Goal: Answer question/provide support

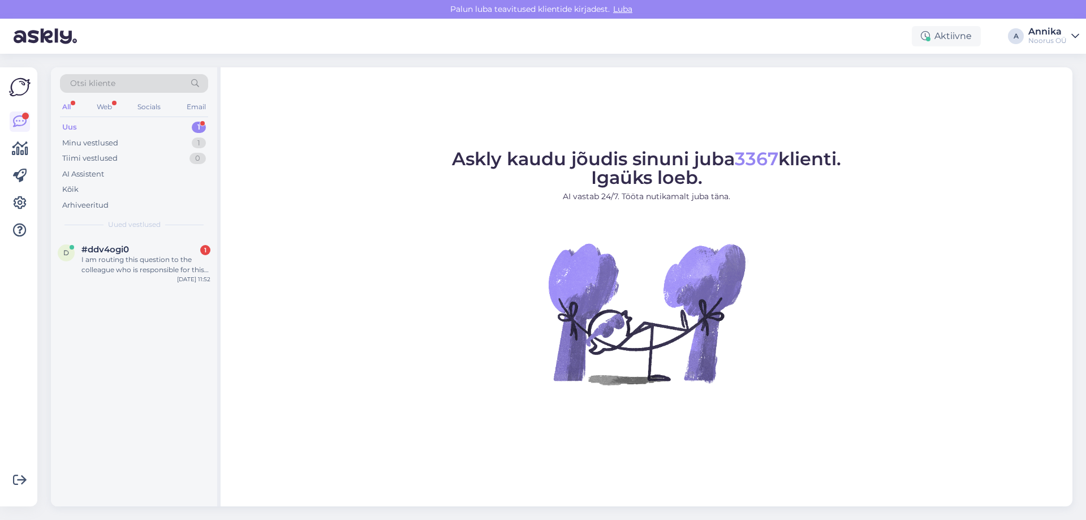
click at [139, 222] on span "Uued vestlused" at bounding box center [134, 224] width 53 height 10
click at [140, 270] on div "I am routing this question to the colleague who is responsible for this topic. …" at bounding box center [145, 265] width 129 height 20
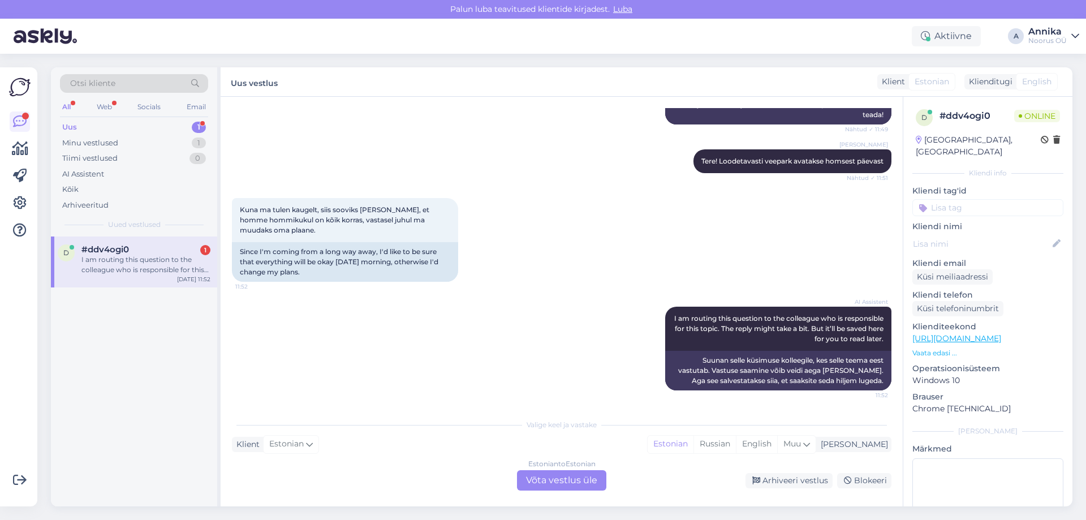
click at [549, 474] on div "Estonian to Estonian Võta vestlus üle" at bounding box center [561, 480] width 89 height 20
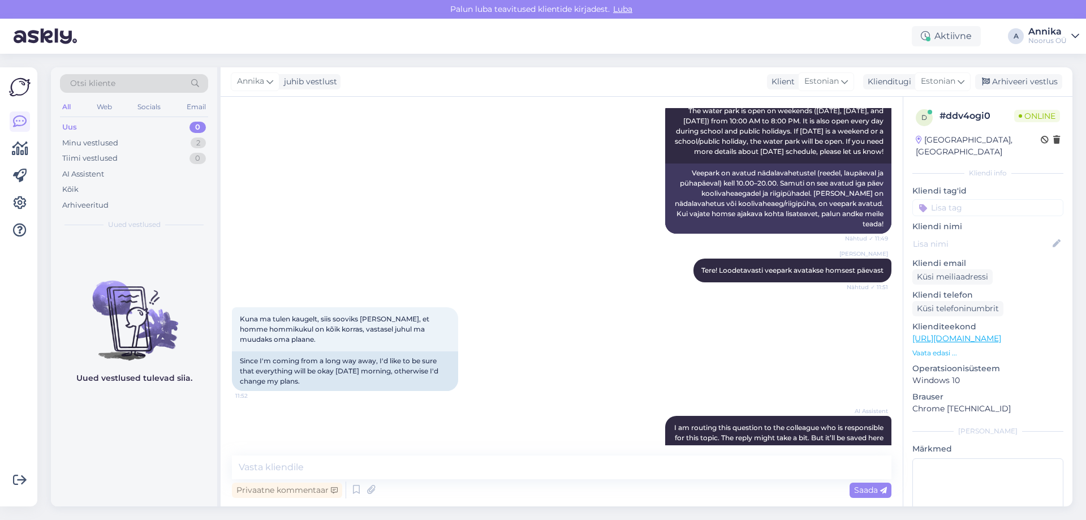
scroll to position [244, 0]
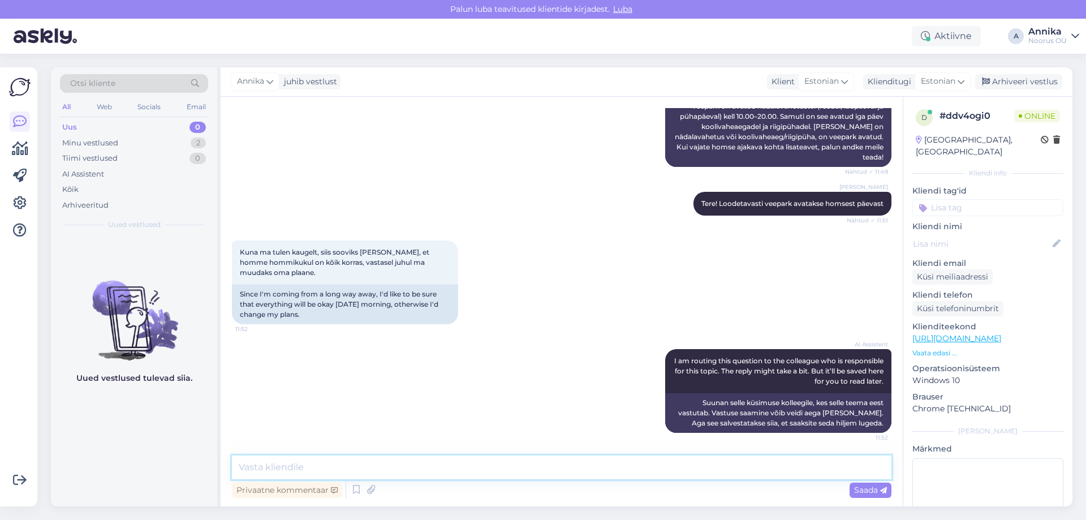
click at [338, 475] on textarea at bounding box center [561, 467] width 659 height 24
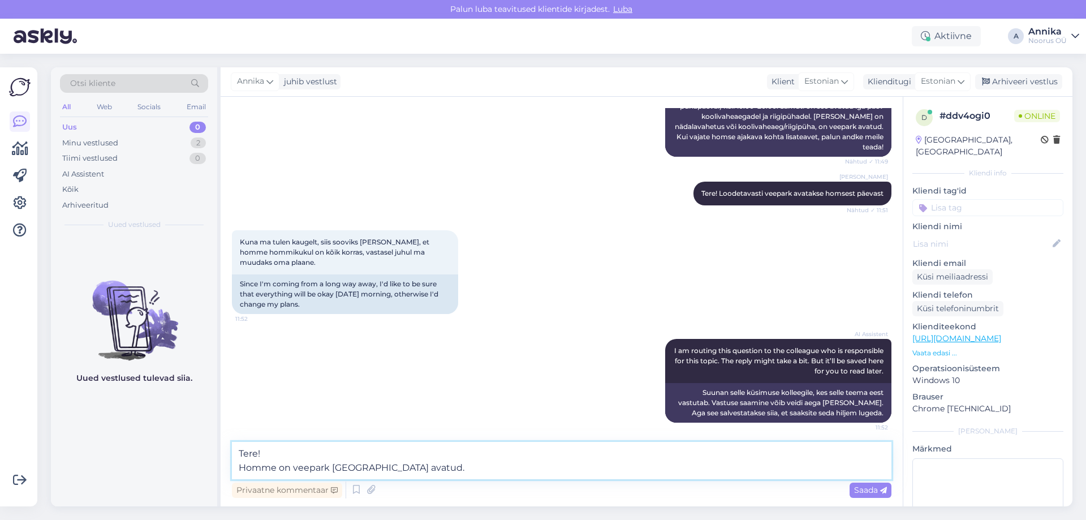
type textarea "Tere! Homme on veepark juba avatud."
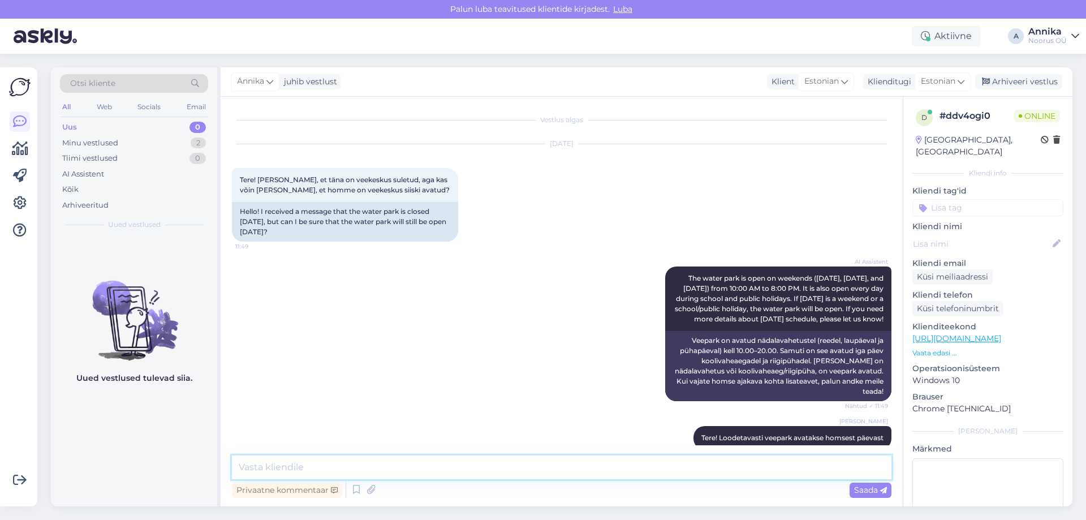
scroll to position [303, 0]
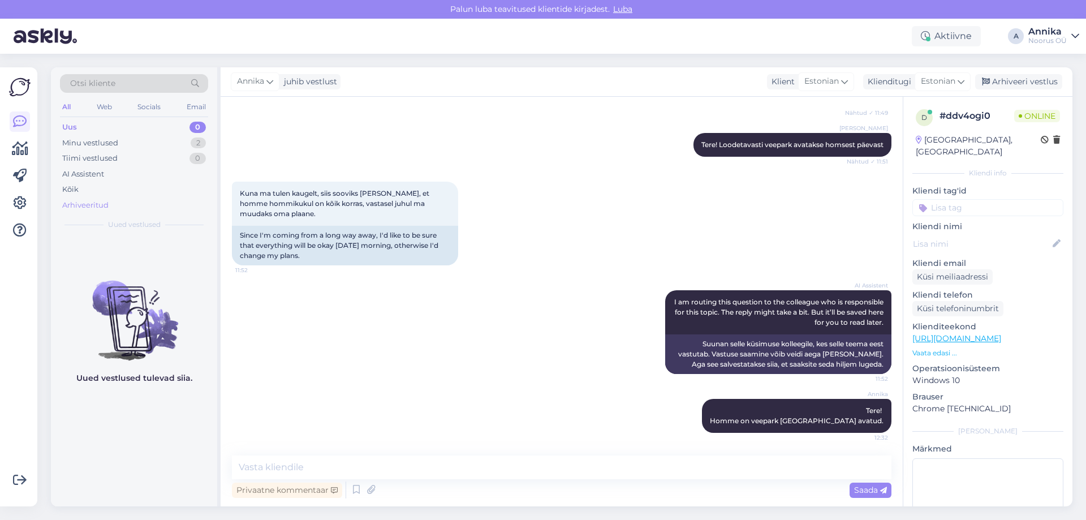
drag, startPoint x: 140, startPoint y: 145, endPoint x: 150, endPoint y: 199, distance: 54.7
click at [141, 145] on div "Minu vestlused 2" at bounding box center [134, 143] width 148 height 16
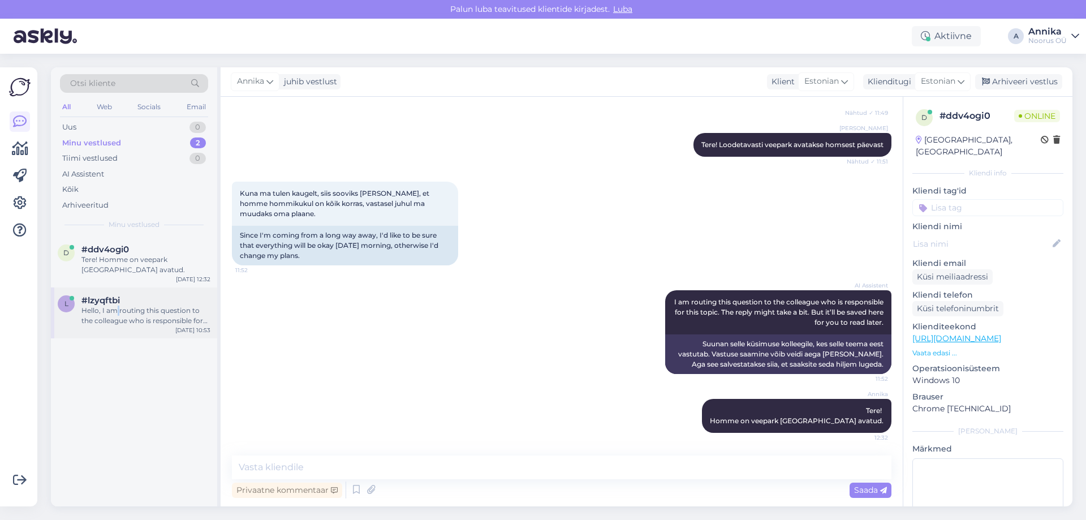
click at [119, 306] on div "Hello, I am routing this question to the colleague who is responsible for this …" at bounding box center [145, 315] width 129 height 20
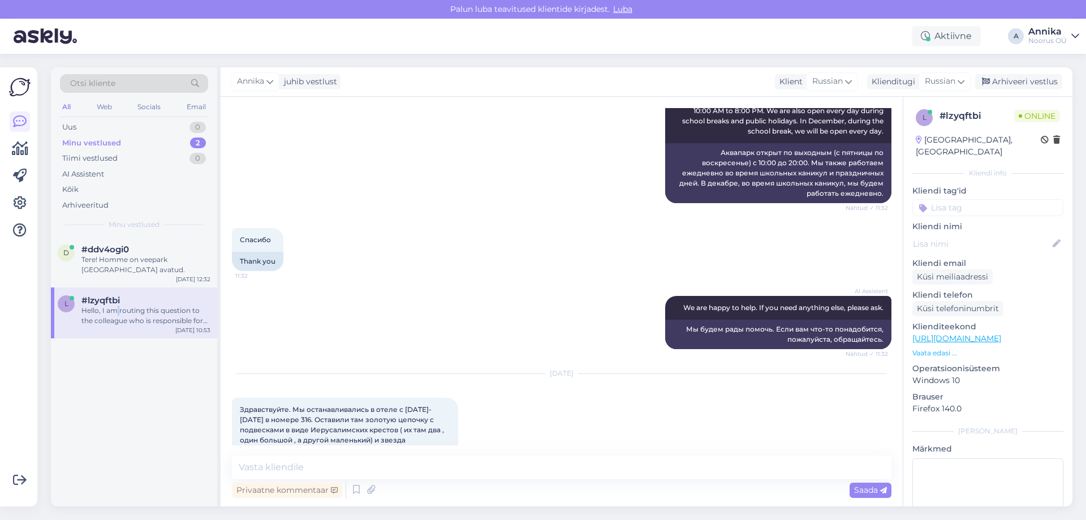
scroll to position [821, 0]
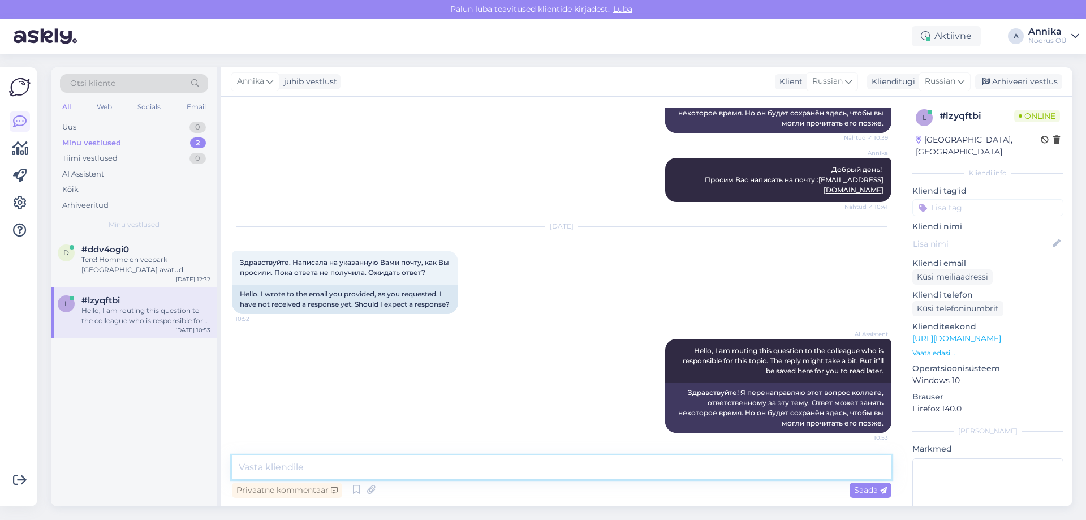
click at [460, 457] on textarea at bounding box center [561, 467] width 659 height 24
click at [464, 464] on textarea at bounding box center [561, 467] width 659 height 24
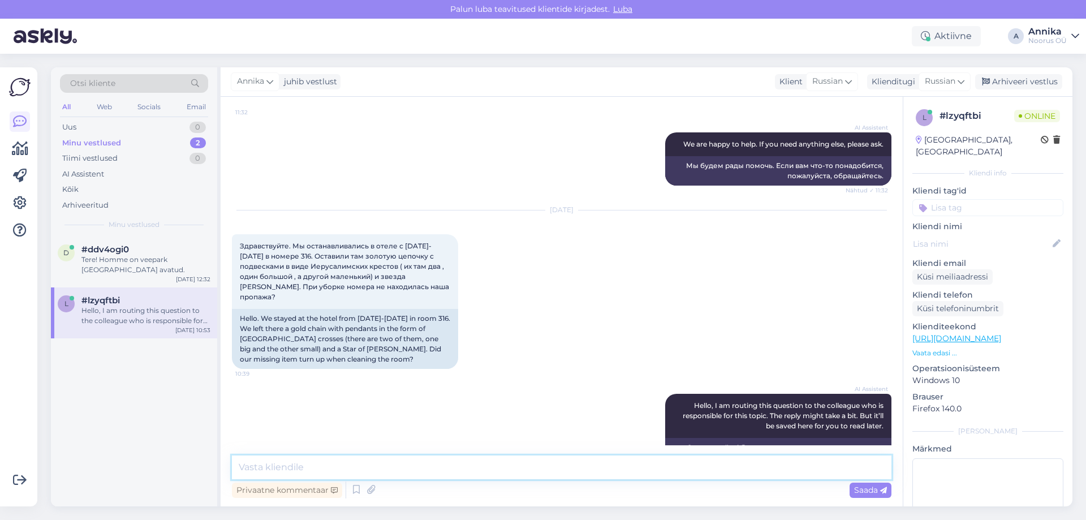
scroll to position [425, 0]
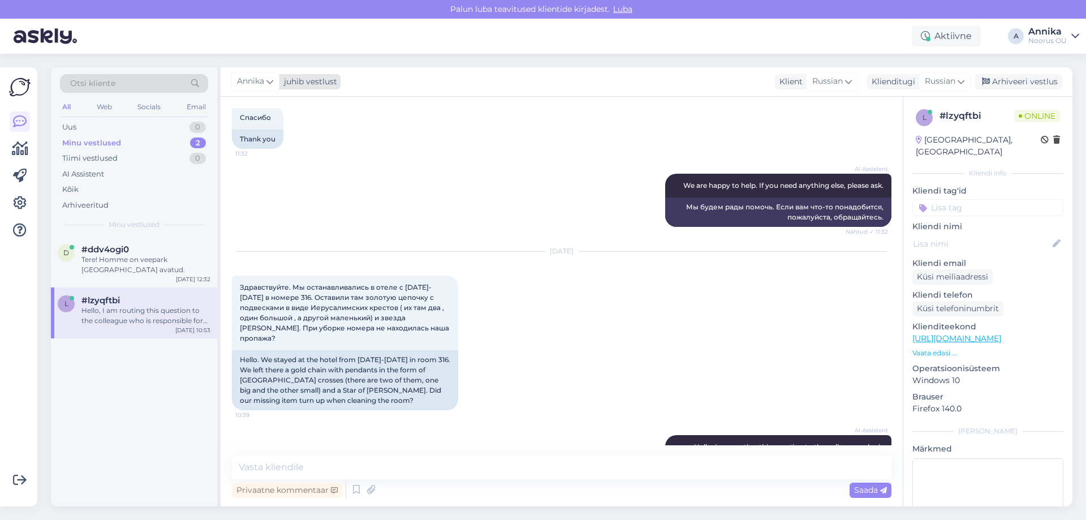
click at [281, 79] on div "juhib vestlust" at bounding box center [308, 82] width 58 height 12
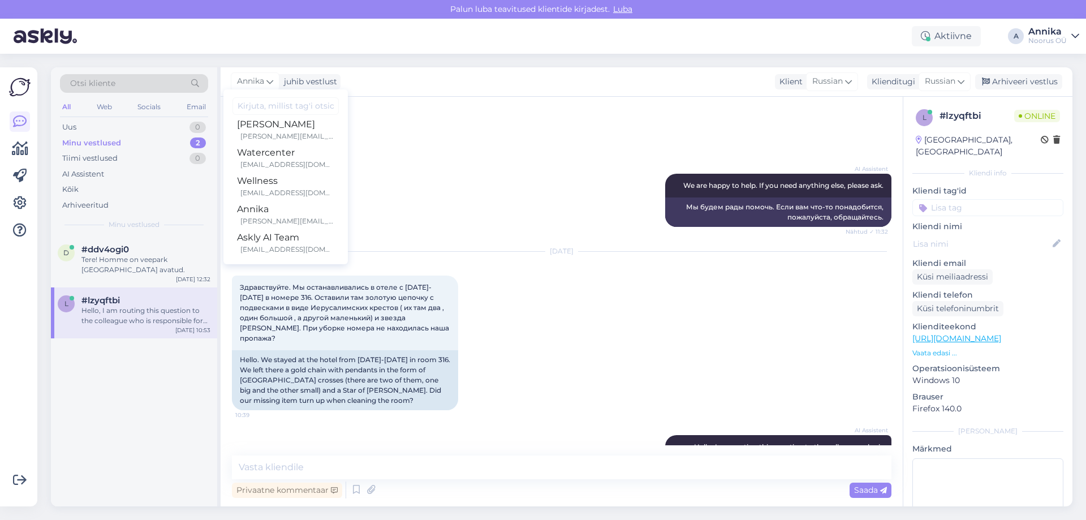
scroll to position [9, 0]
click at [525, 145] on div "Спасибо 11:32 Thank you" at bounding box center [561, 127] width 659 height 68
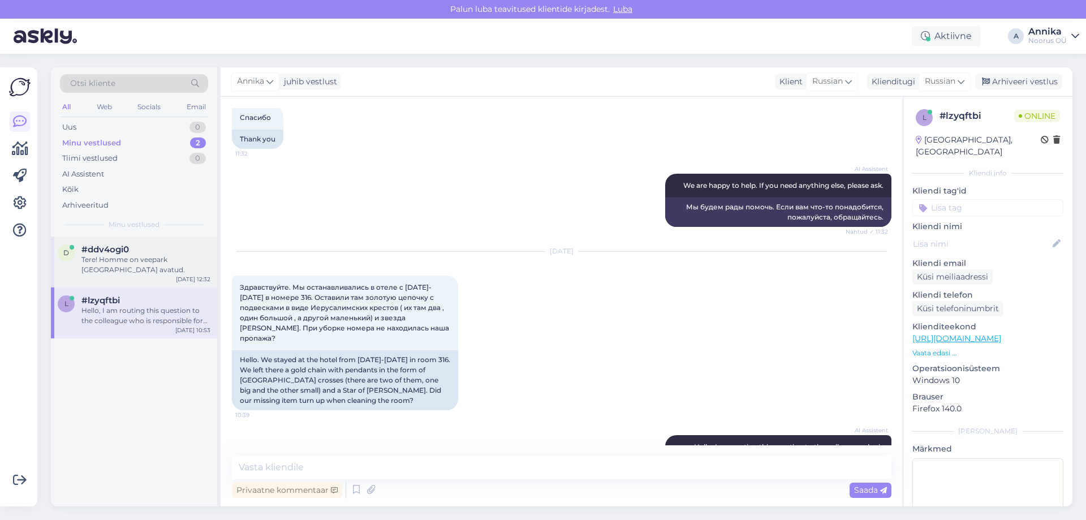
click at [120, 248] on span "#ddv4ogi0" at bounding box center [105, 249] width 48 height 10
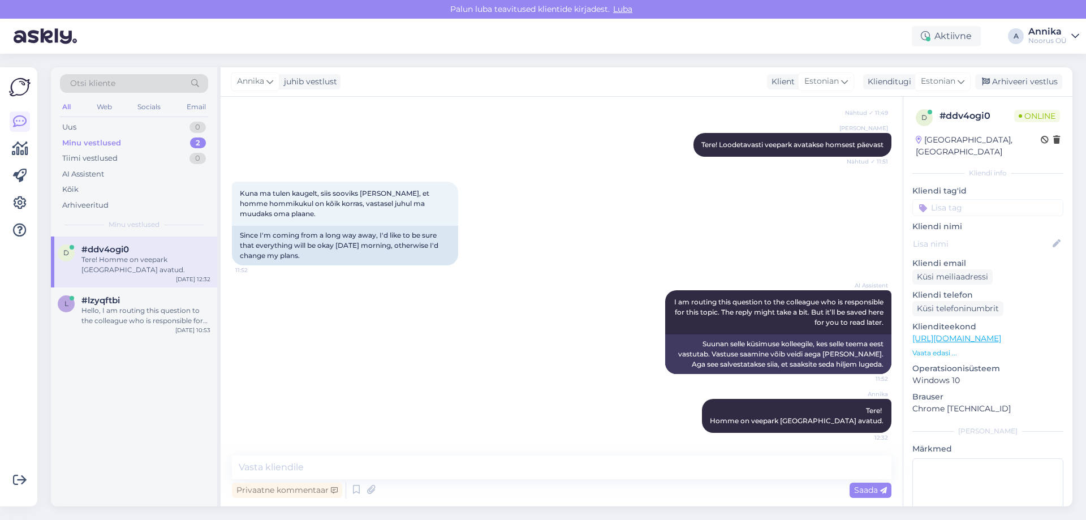
scroll to position [303, 0]
click at [106, 313] on div "Hello, I am routing this question to the colleague who is responsible for this …" at bounding box center [145, 315] width 129 height 20
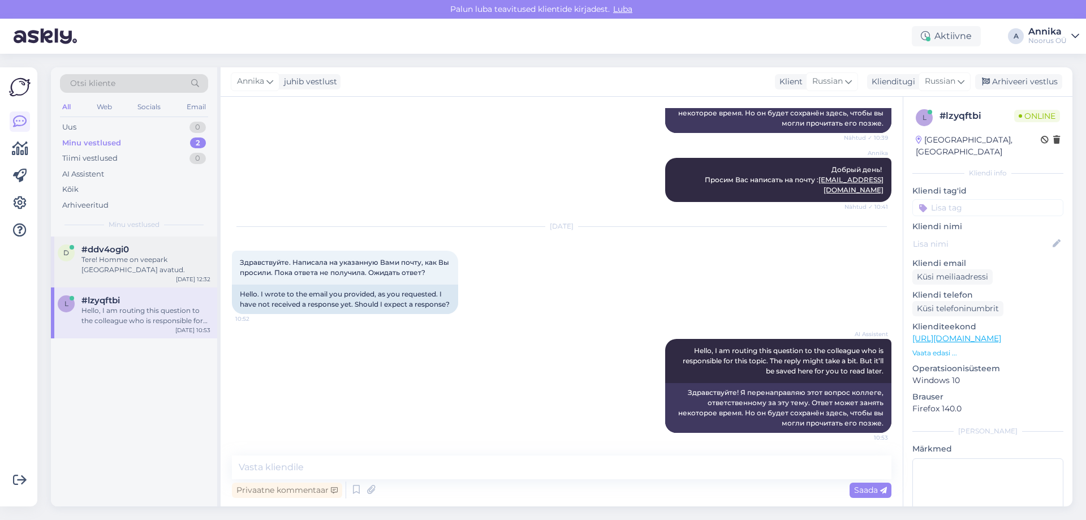
click at [118, 258] on div "Tere! Homme on veepark [GEOGRAPHIC_DATA] avatud." at bounding box center [145, 265] width 129 height 20
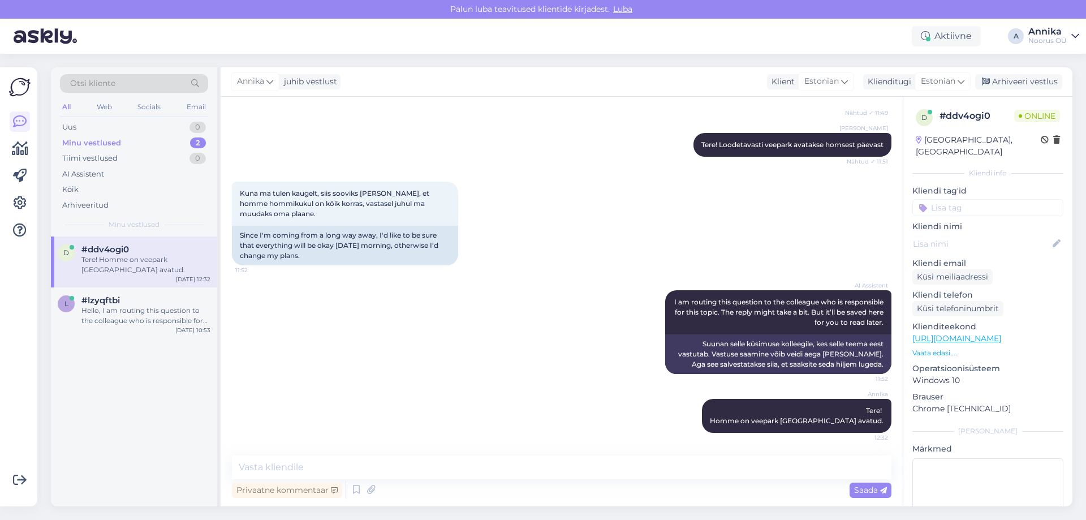
drag, startPoint x: 584, startPoint y: 233, endPoint x: 303, endPoint y: 516, distance: 398.7
click at [583, 234] on div "Kuna ma tulen kaugelt, siis sooviks olla kindel, et homme hommikukul on kõik ko…" at bounding box center [561, 223] width 659 height 109
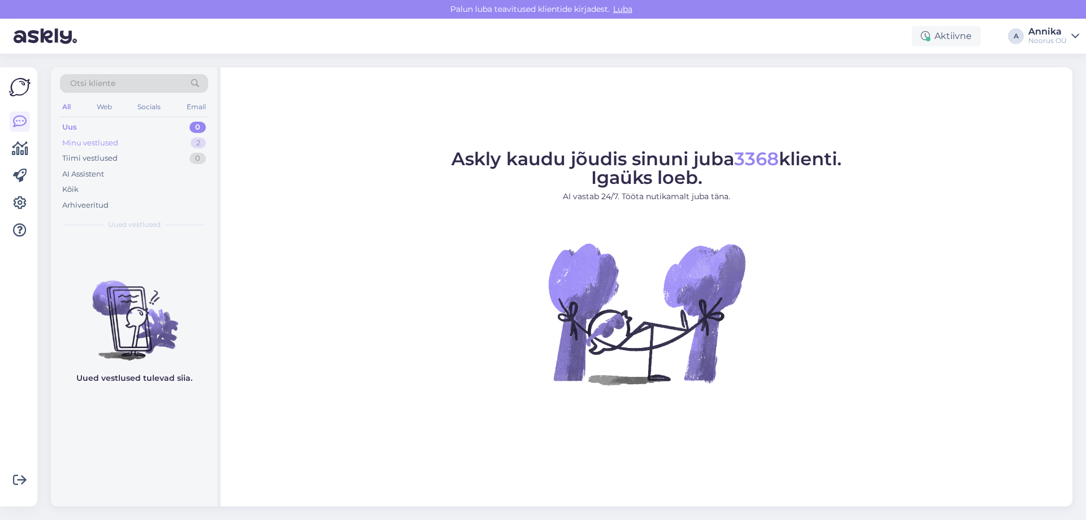
click at [146, 144] on div "Minu vestlused 2" at bounding box center [134, 143] width 148 height 16
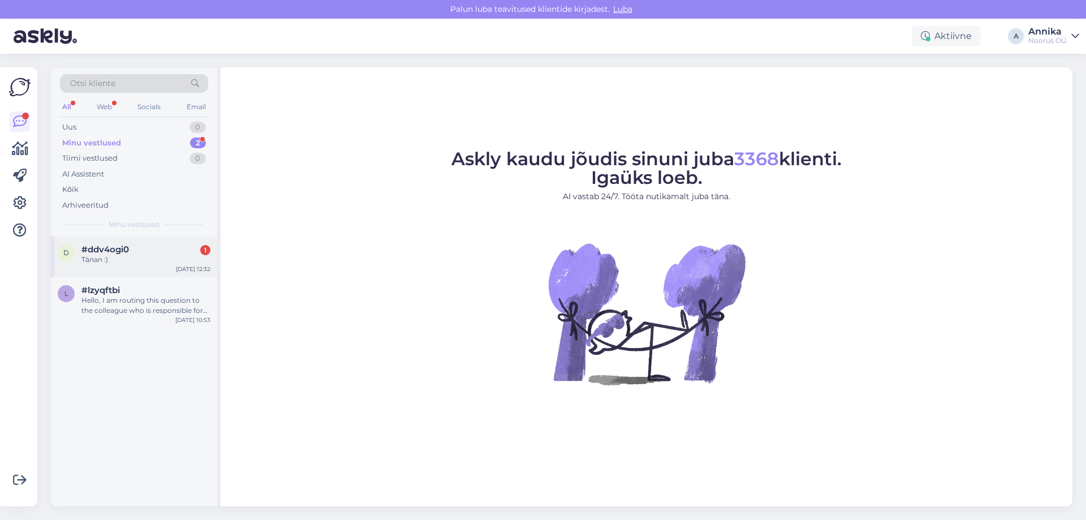
click at [193, 255] on div "Tänan :)" at bounding box center [145, 260] width 129 height 10
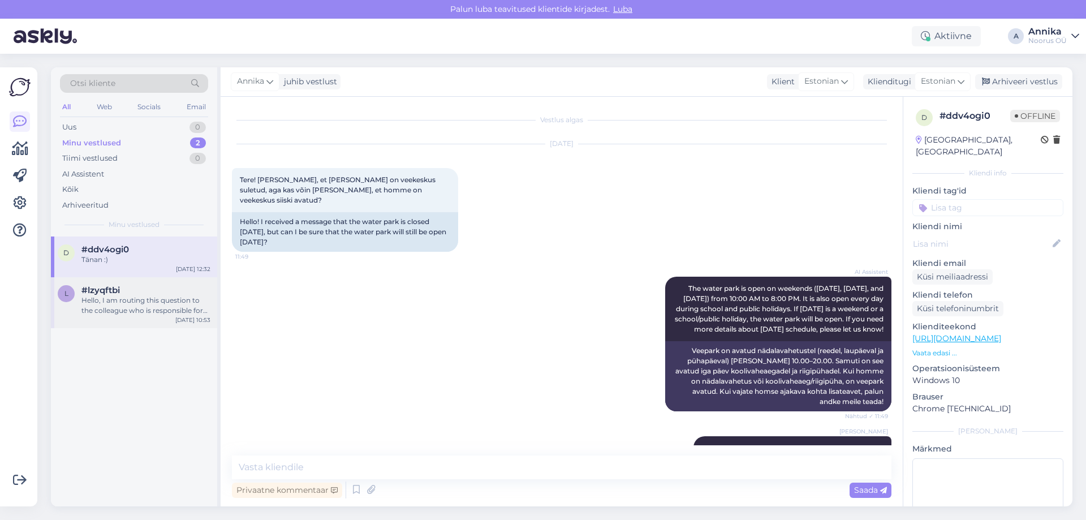
scroll to position [352, 0]
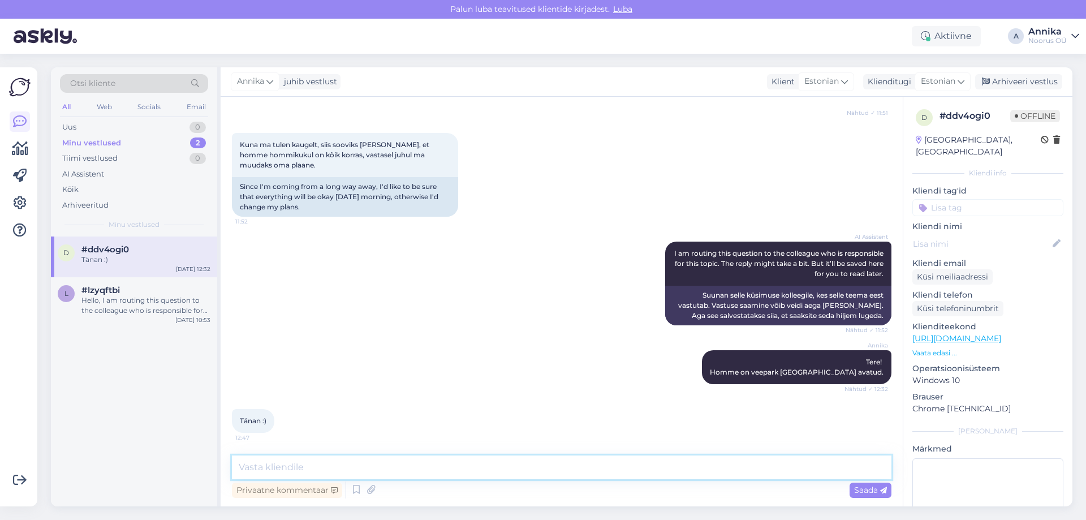
drag, startPoint x: 542, startPoint y: 468, endPoint x: 995, endPoint y: 48, distance: 617.9
click at [547, 461] on textarea at bounding box center [561, 467] width 659 height 24
click at [1019, 73] on div "[PERSON_NAME] vestlust Klient [DEMOGRAPHIC_DATA] Klienditugi Estonian Arhiveeri…" at bounding box center [647, 81] width 852 height 29
click at [1019, 79] on div "Arhiveeri vestlus" at bounding box center [1018, 81] width 87 height 15
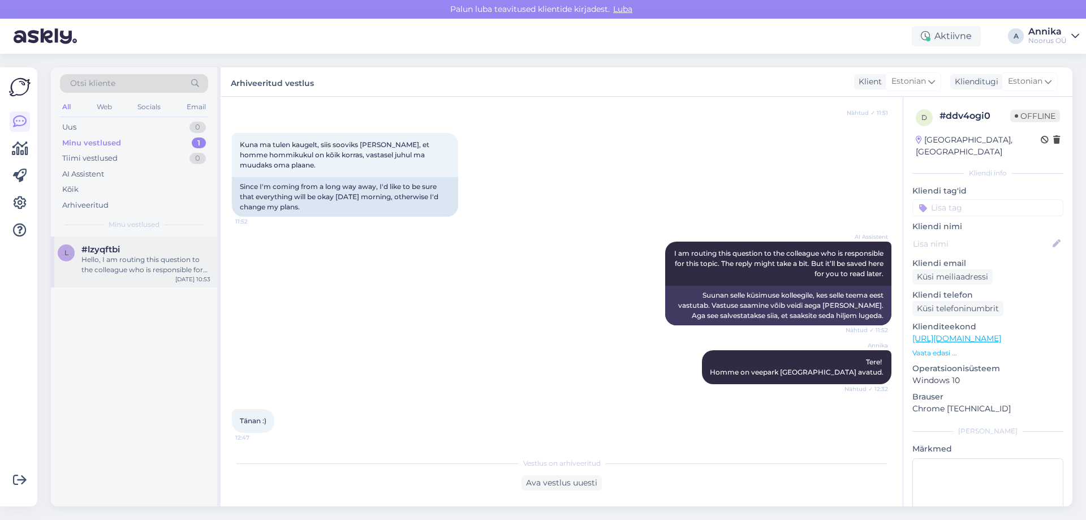
click at [145, 249] on div "#lzyqftbi" at bounding box center [145, 249] width 129 height 10
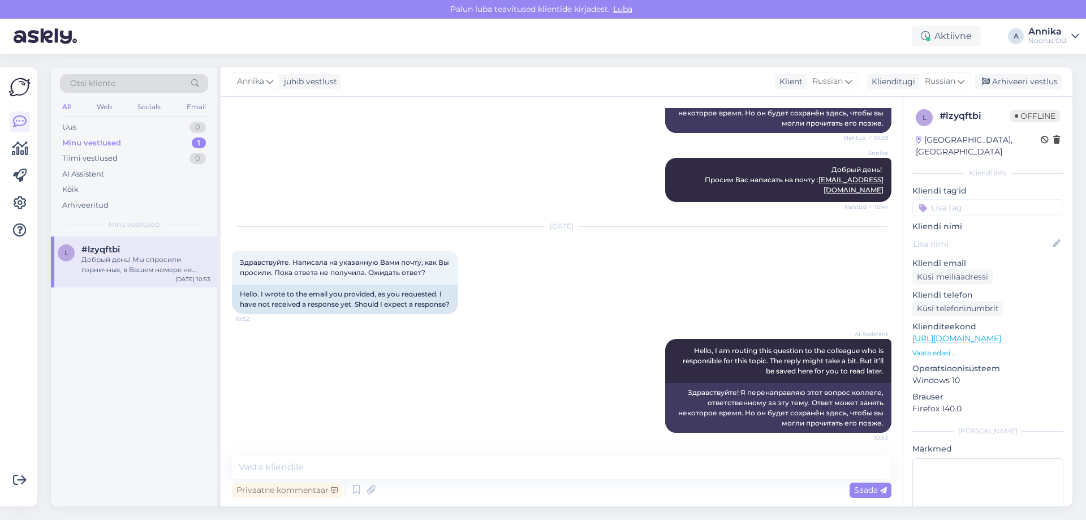
scroll to position [880, 0]
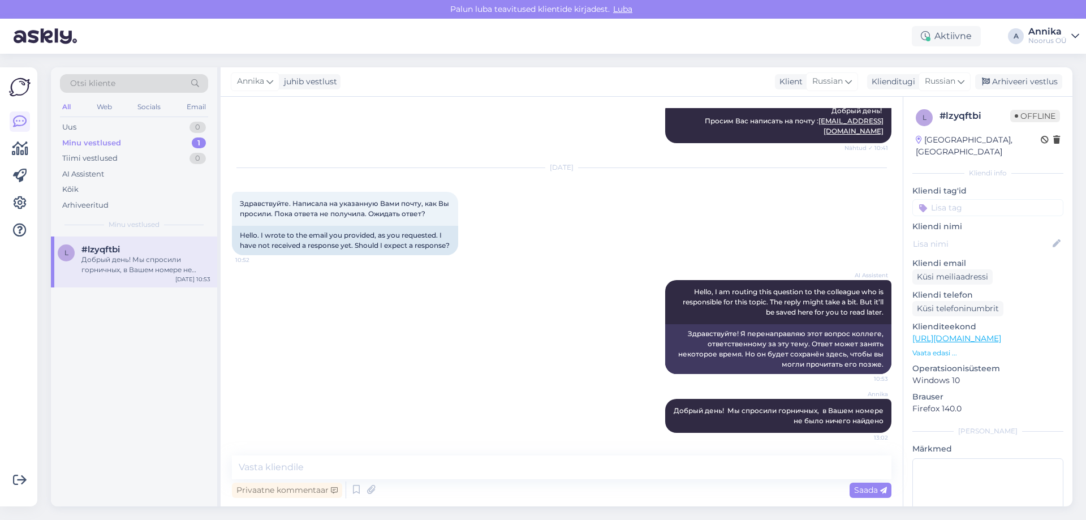
click at [334, 371] on div "AI Assistent Hello, I am routing this question to the colleague who is responsi…" at bounding box center [561, 327] width 659 height 119
click at [331, 348] on div "AI Assistent Hello, I am routing this question to the colleague who is responsi…" at bounding box center [561, 327] width 659 height 119
click at [1013, 77] on div "Arhiveeri vestlus" at bounding box center [1018, 81] width 87 height 15
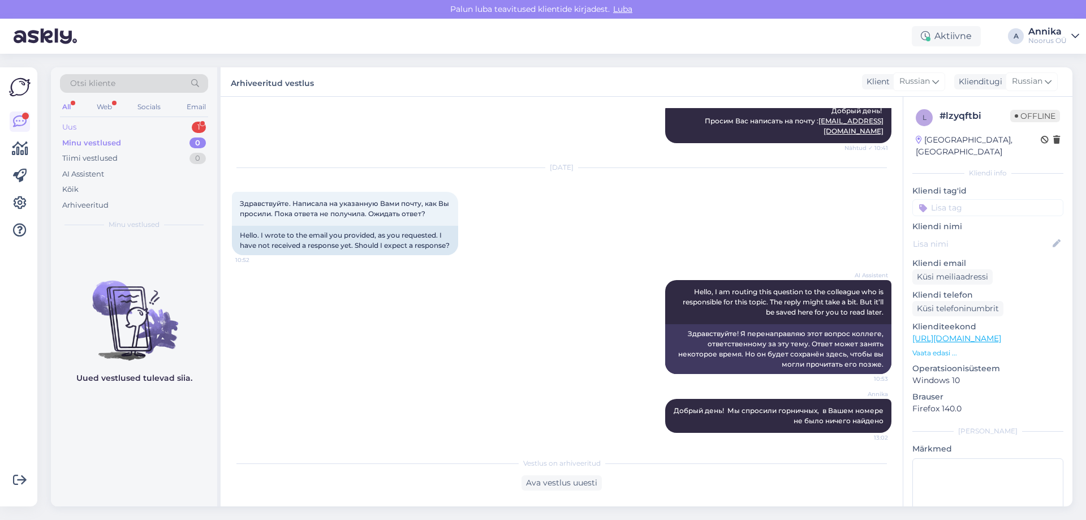
drag, startPoint x: 146, startPoint y: 130, endPoint x: 139, endPoint y: 128, distance: 7.4
click at [142, 130] on div "Uus 1" at bounding box center [134, 127] width 148 height 16
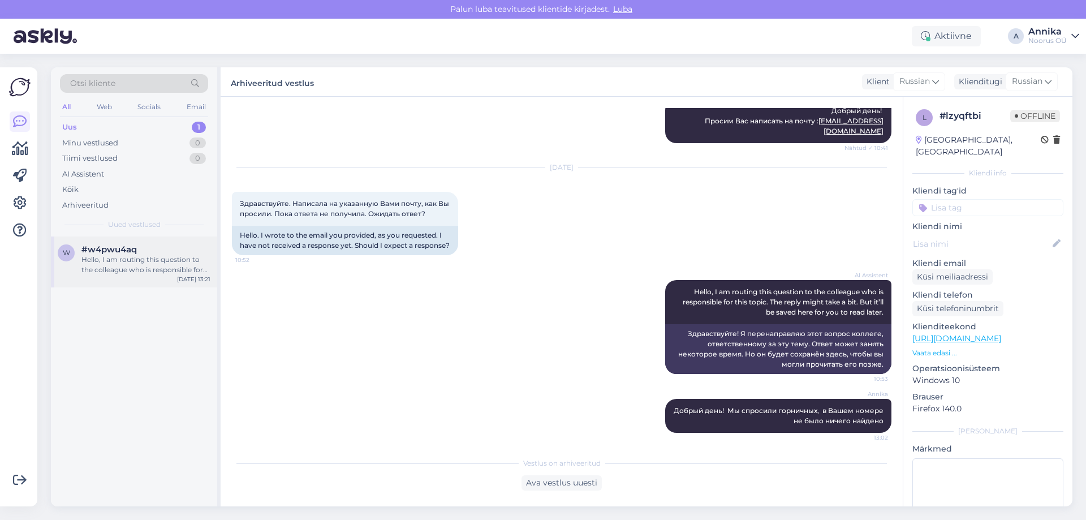
click at [175, 238] on div "w #w4pwu4aq Hello, I am routing this question to the colleague who is responsib…" at bounding box center [134, 261] width 166 height 51
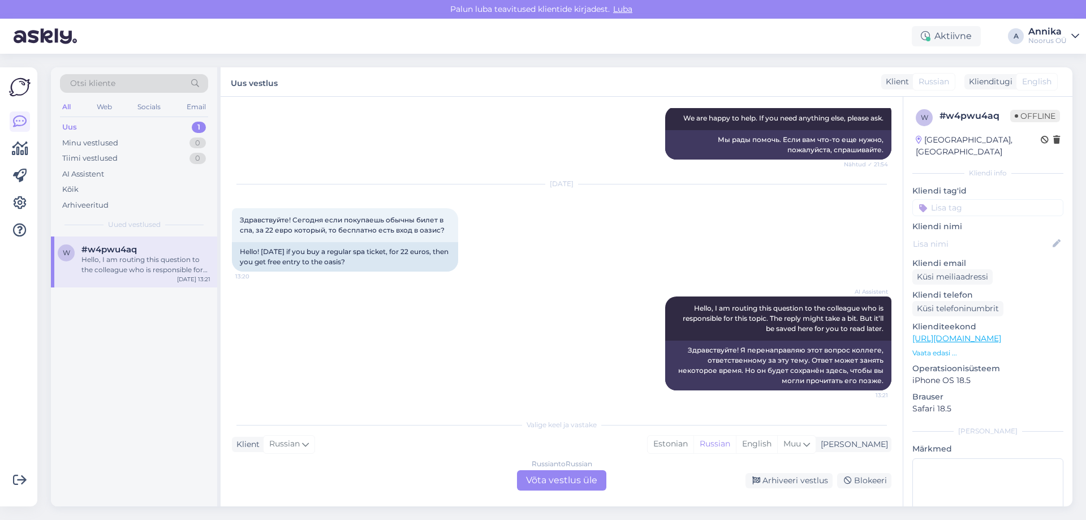
scroll to position [503, 0]
click at [564, 472] on div "Russian to Russian Võta vestlus üle" at bounding box center [561, 480] width 89 height 20
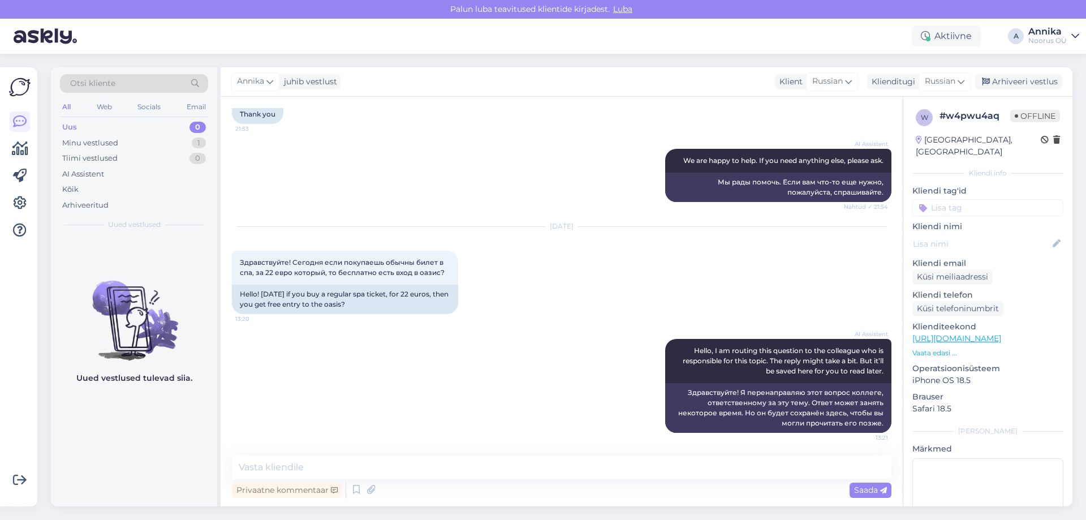
scroll to position [460, 0]
click at [254, 88] on div "Annika" at bounding box center [255, 81] width 49 height 18
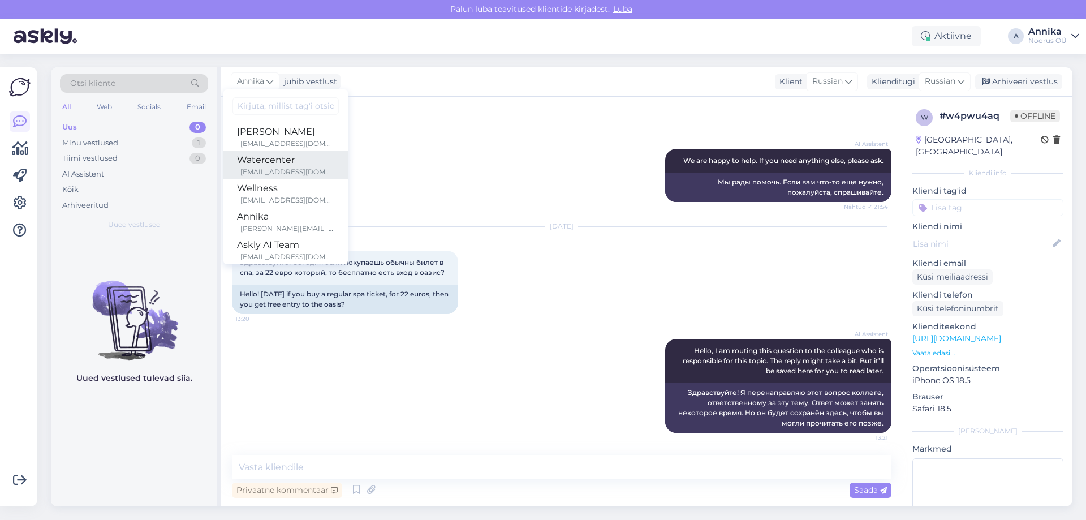
click at [296, 163] on div "Watercenter" at bounding box center [285, 160] width 97 height 14
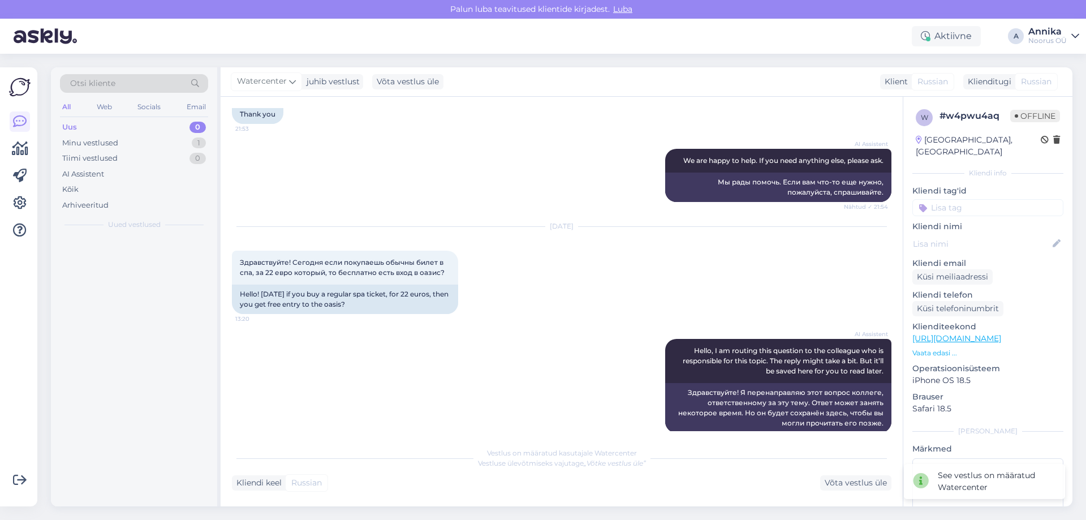
scroll to position [475, 0]
